Goal: Navigation & Orientation: Find specific page/section

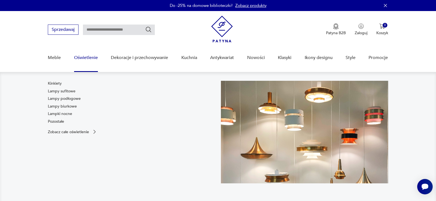
click at [89, 59] on link "Oświetlenie" at bounding box center [86, 57] width 24 height 21
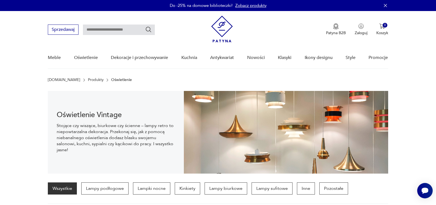
scroll to position [120, 0]
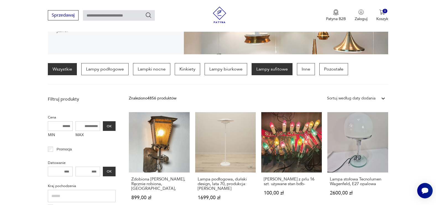
click at [272, 67] on p "Lampy sufitowe" at bounding box center [271, 69] width 41 height 12
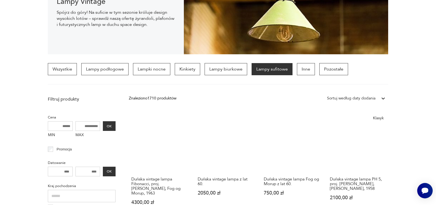
scroll to position [239, 0]
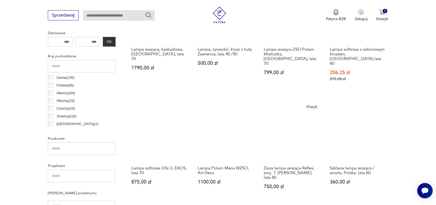
scroll to position [489, 0]
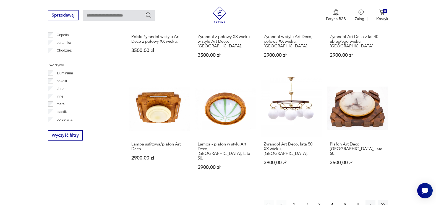
click at [307, 200] on button "2" at bounding box center [307, 205] width 10 height 10
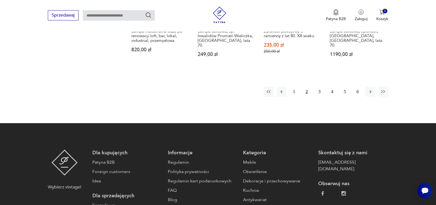
scroll to position [489, 0]
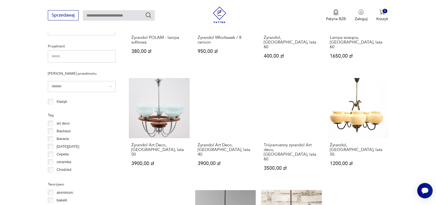
scroll to position [489, 0]
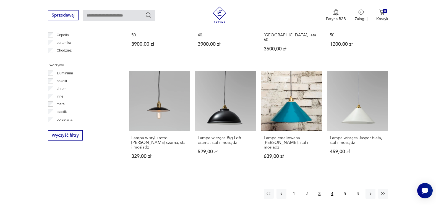
click at [331, 189] on button "4" at bounding box center [332, 194] width 10 height 10
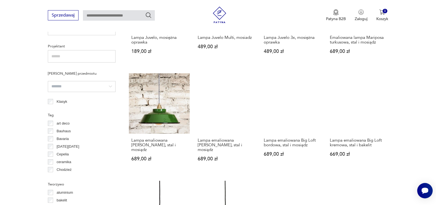
scroll to position [489, 0]
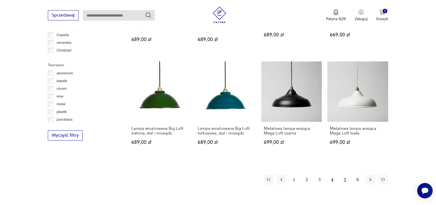
click at [344, 175] on button "5" at bounding box center [345, 180] width 10 height 10
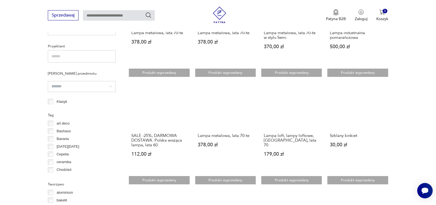
scroll to position [489, 0]
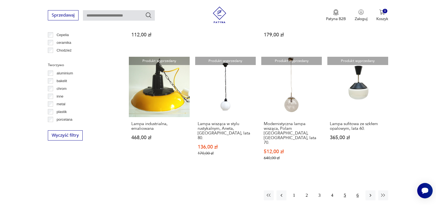
click at [356, 191] on button "6" at bounding box center [357, 196] width 10 height 10
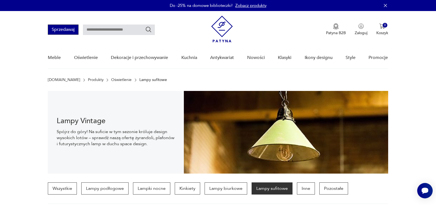
click at [63, 26] on button "Sprzedawaj" at bounding box center [63, 30] width 31 height 10
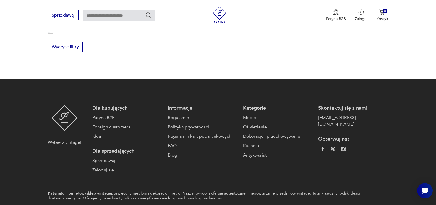
scroll to position [607, 0]
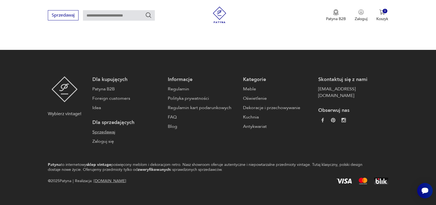
click at [102, 132] on link "Sprzedawaj" at bounding box center [127, 132] width 70 height 7
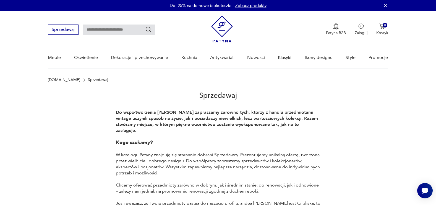
click at [109, 30] on input "text" at bounding box center [119, 30] width 72 height 10
type input "**********"
click at [147, 28] on icon "Szukaj" at bounding box center [148, 29] width 7 height 7
type input "**********"
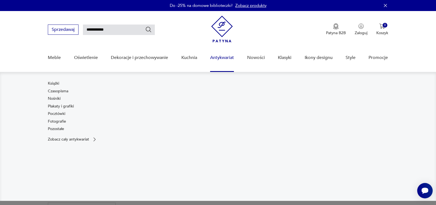
scroll to position [353, 0]
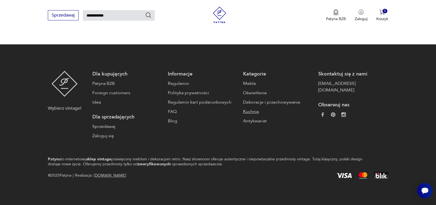
click at [243, 112] on link "Kuchnia" at bounding box center [278, 112] width 70 height 7
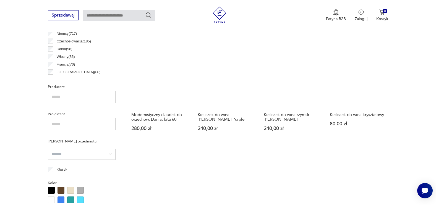
scroll to position [128, 0]
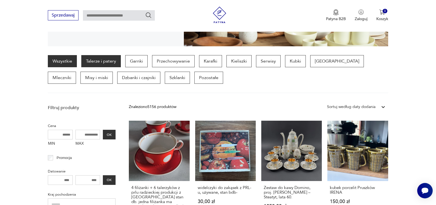
click at [98, 60] on p "Talerze i patery" at bounding box center [100, 61] width 39 height 12
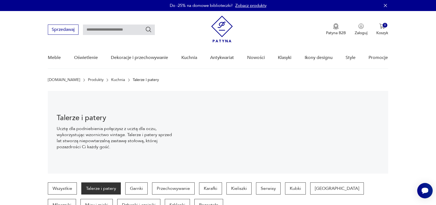
scroll to position [120, 0]
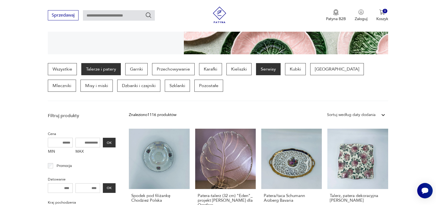
click at [264, 70] on p "Serwisy" at bounding box center [268, 69] width 25 height 12
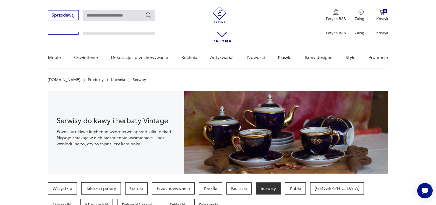
scroll to position [120, 0]
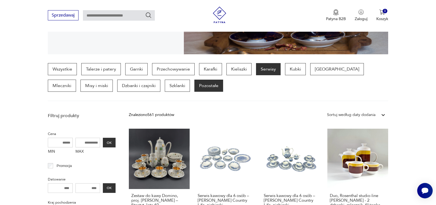
click at [194, 87] on p "Pozostałe" at bounding box center [208, 86] width 29 height 12
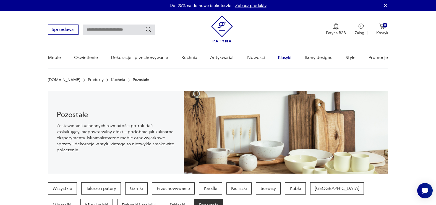
click at [286, 57] on link "Klasyki" at bounding box center [285, 57] width 14 height 21
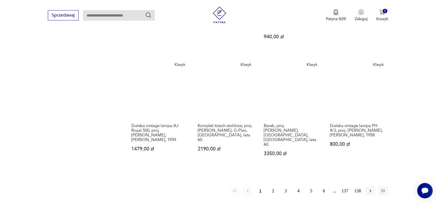
scroll to position [570, 0]
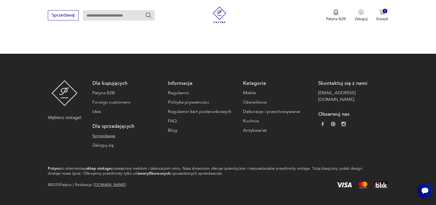
click at [108, 133] on link "Sprzedawaj" at bounding box center [127, 136] width 70 height 7
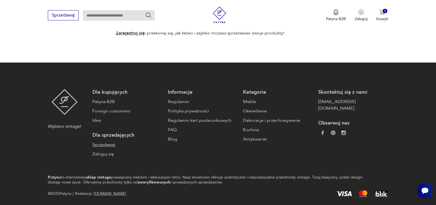
scroll to position [520, 0]
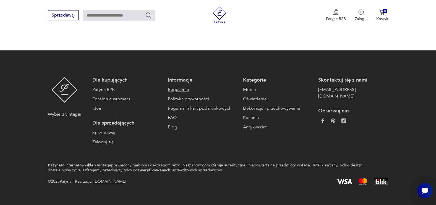
click at [176, 86] on link "Regulamin" at bounding box center [203, 89] width 70 height 7
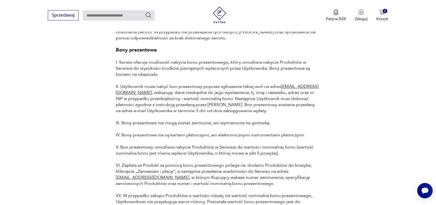
scroll to position [1197, 0]
